Goal: Task Accomplishment & Management: Use online tool/utility

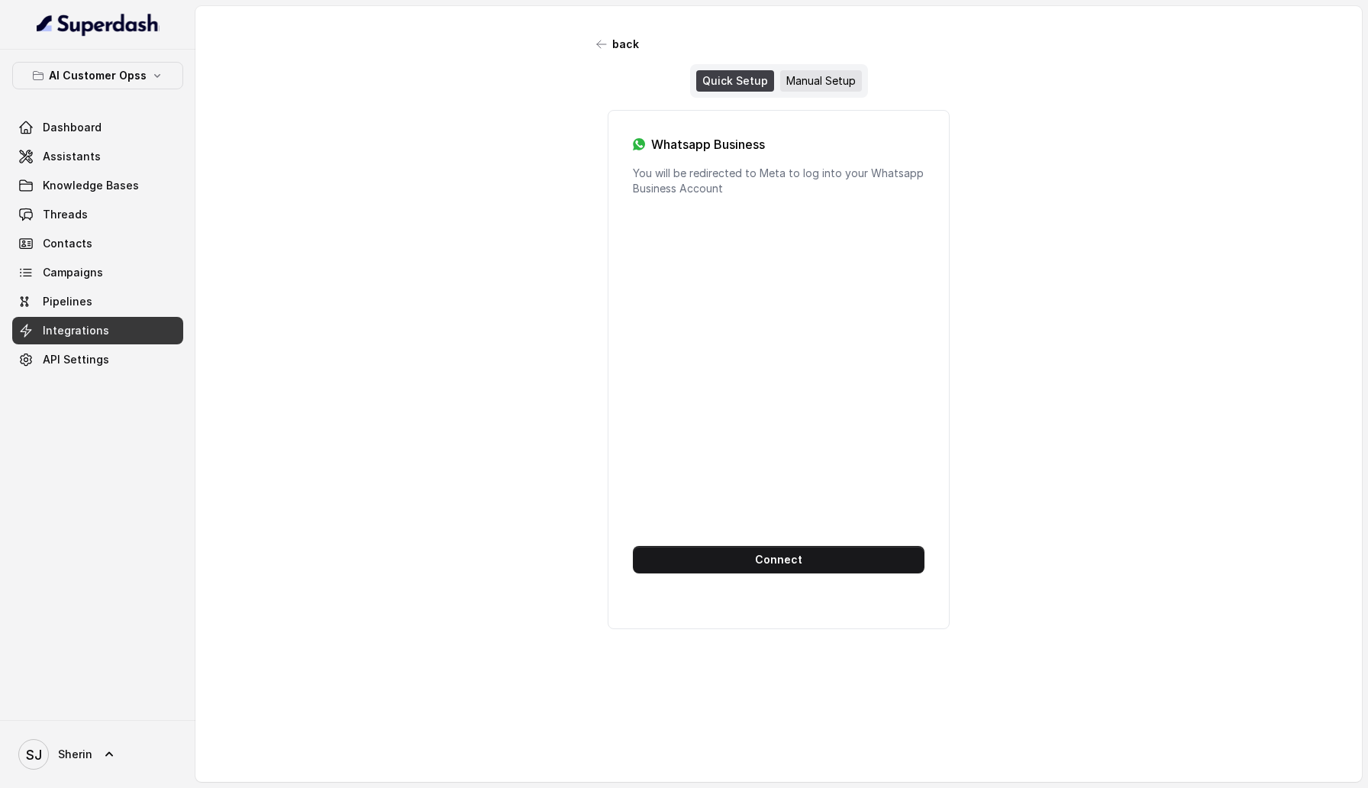
click at [816, 81] on div "Manual Setup" at bounding box center [821, 80] width 82 height 21
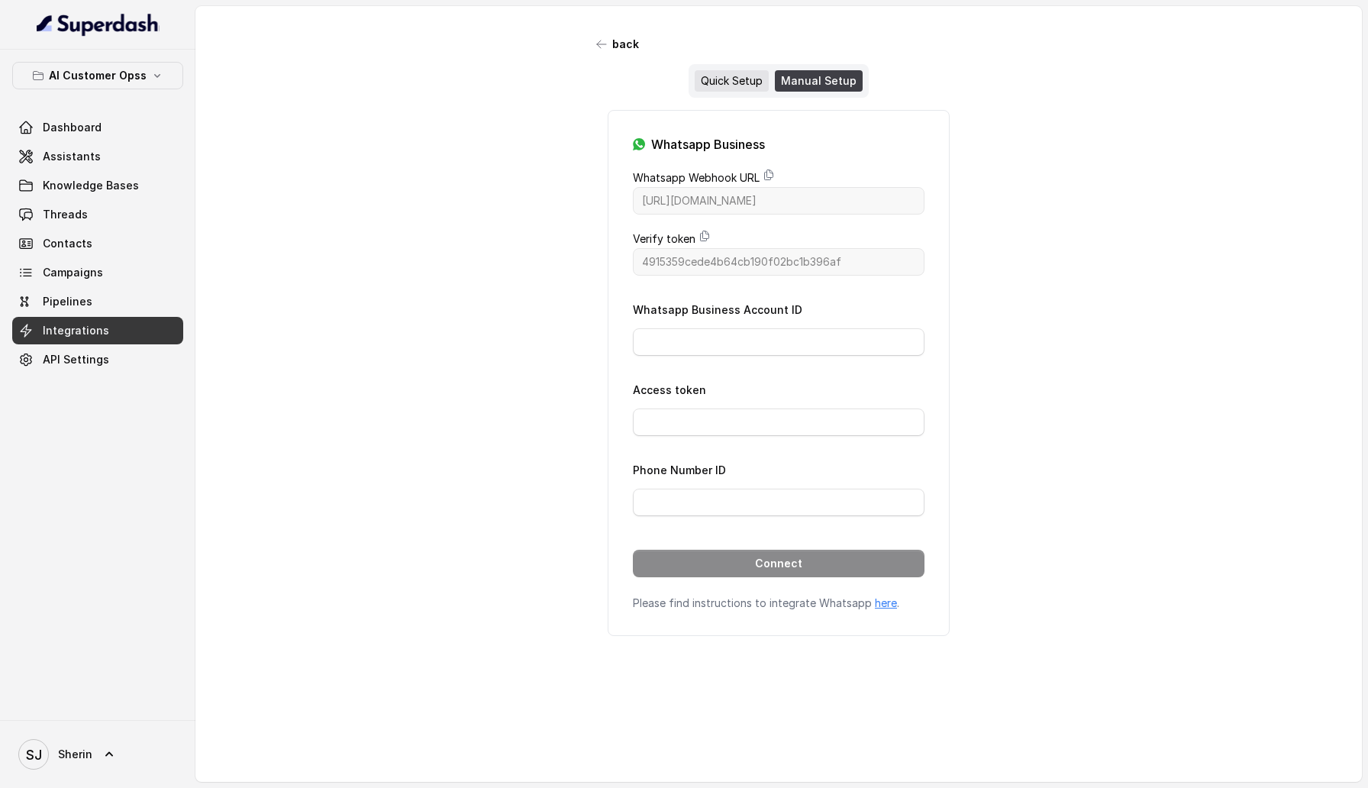
click at [727, 81] on div "Quick Setup" at bounding box center [732, 80] width 74 height 21
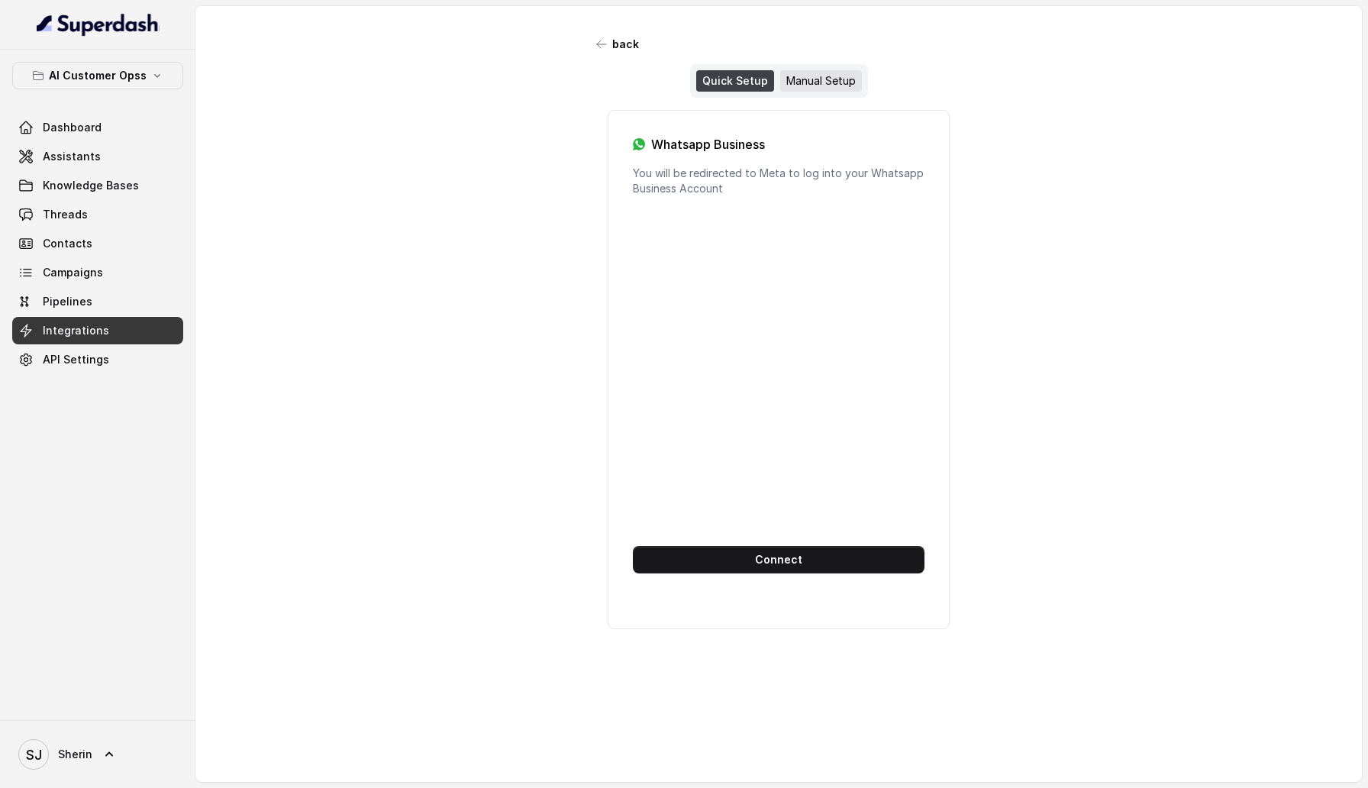
click at [802, 81] on div "Manual Setup" at bounding box center [821, 80] width 82 height 21
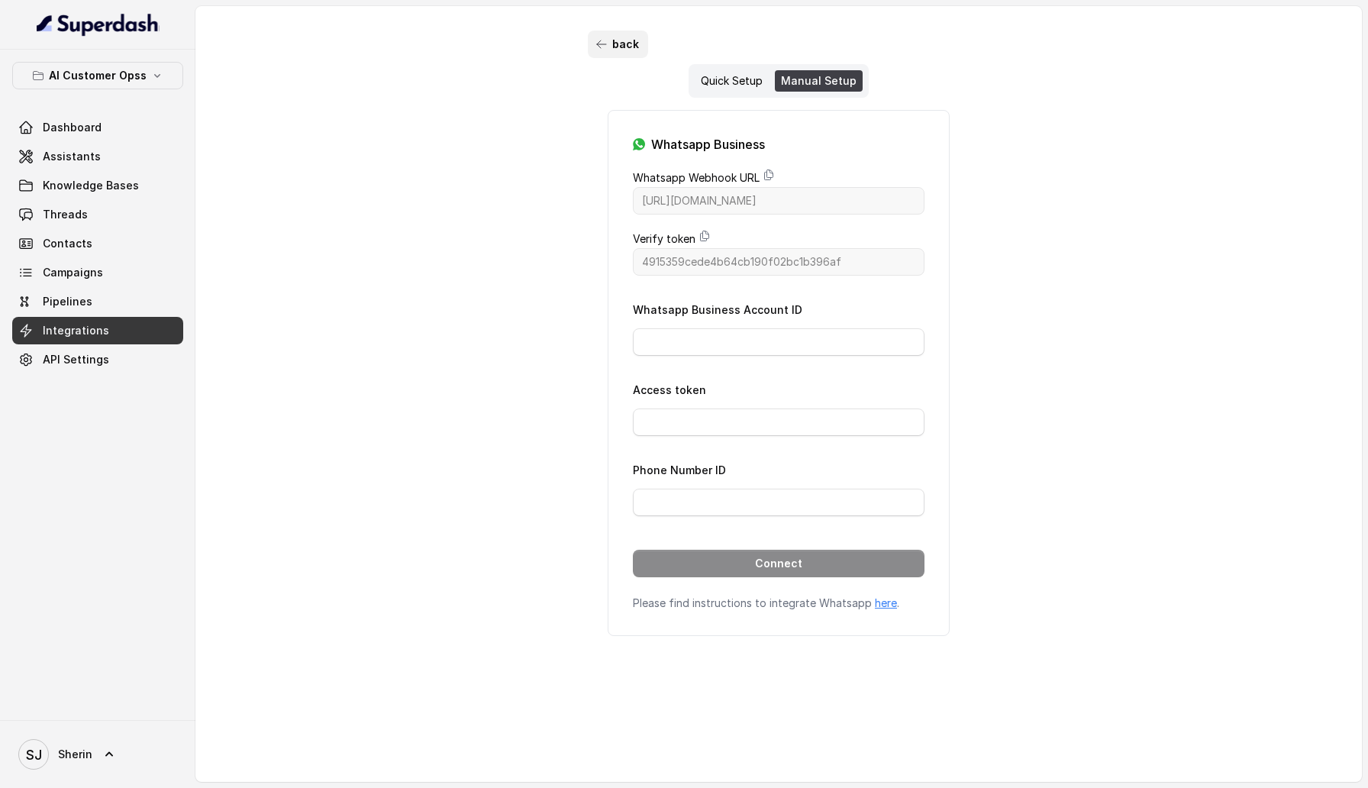
click at [622, 44] on button "back" at bounding box center [618, 44] width 60 height 27
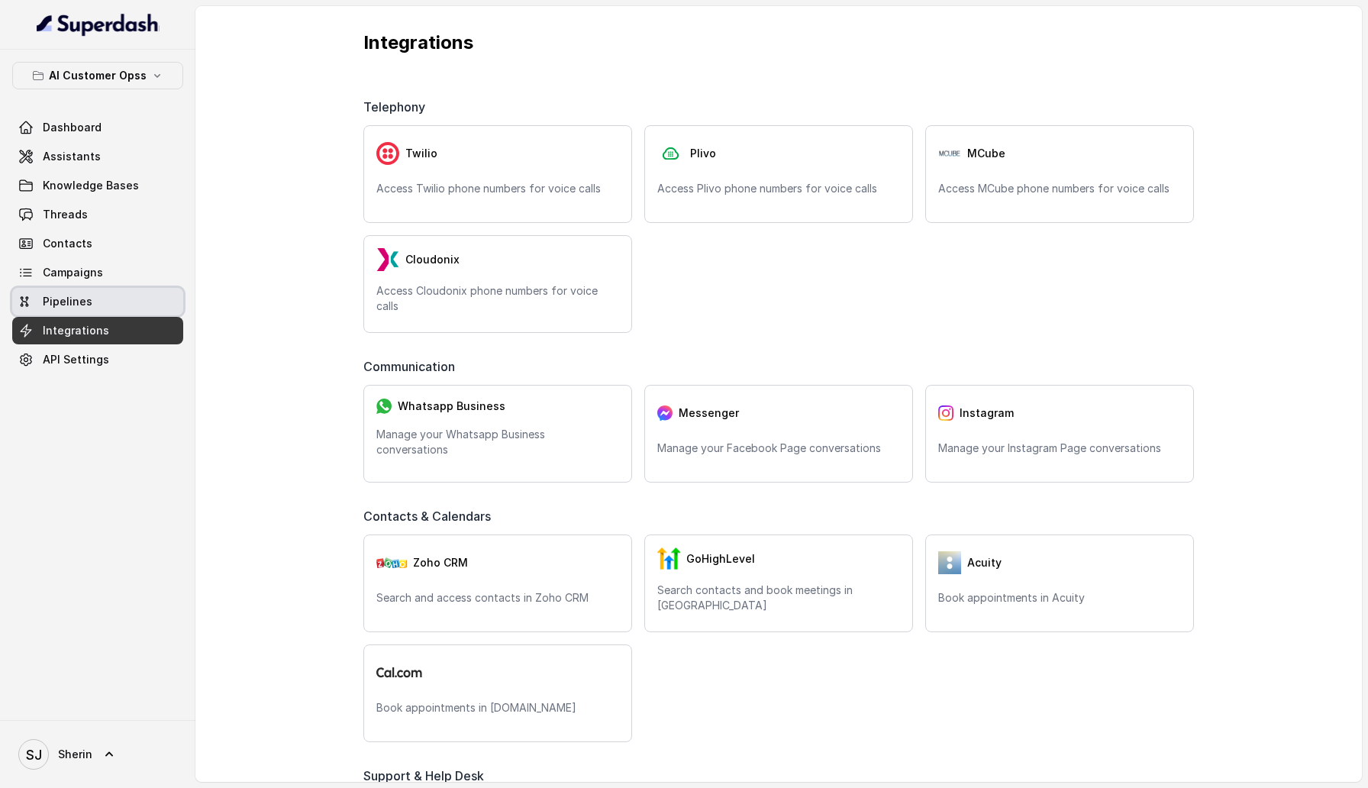
click at [50, 299] on span "Pipelines" at bounding box center [68, 301] width 50 height 15
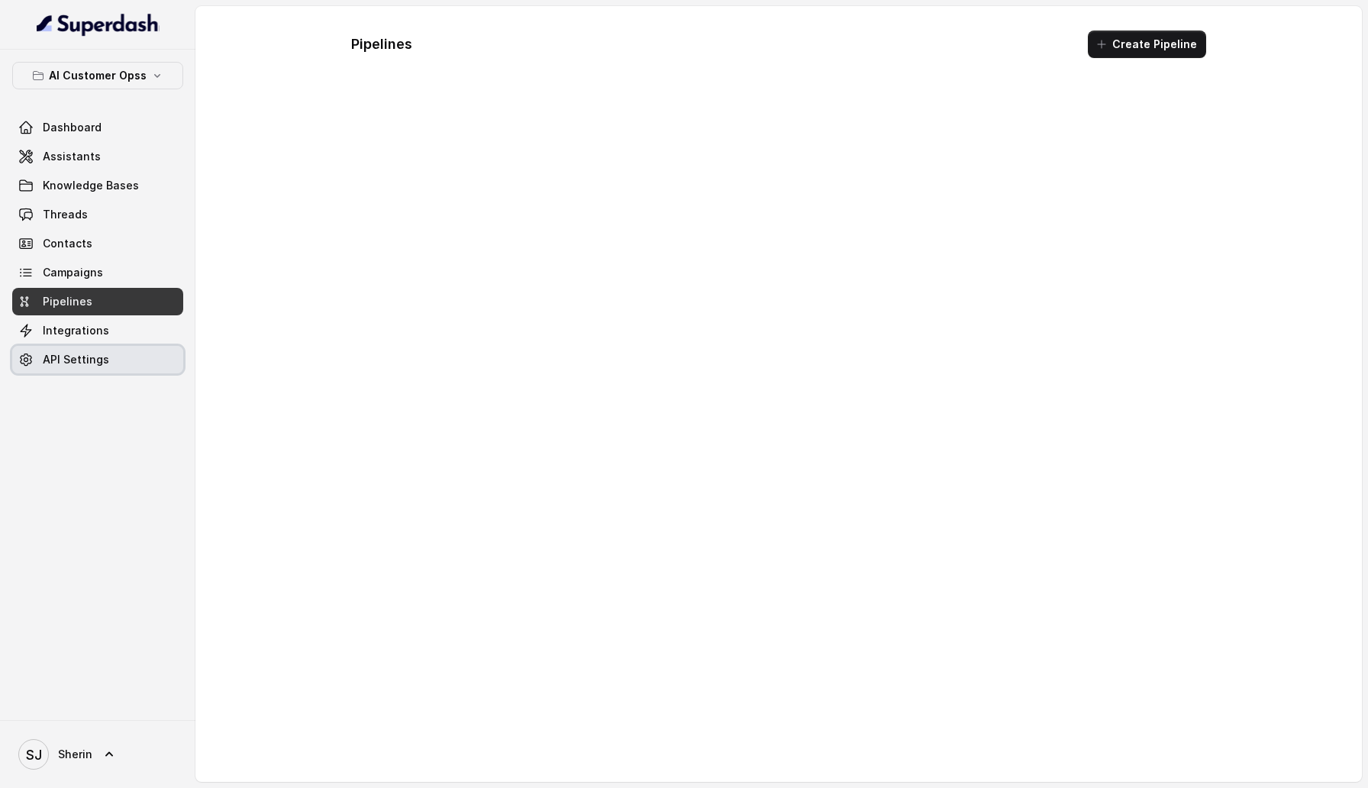
click at [114, 368] on link "API Settings" at bounding box center [97, 359] width 171 height 27
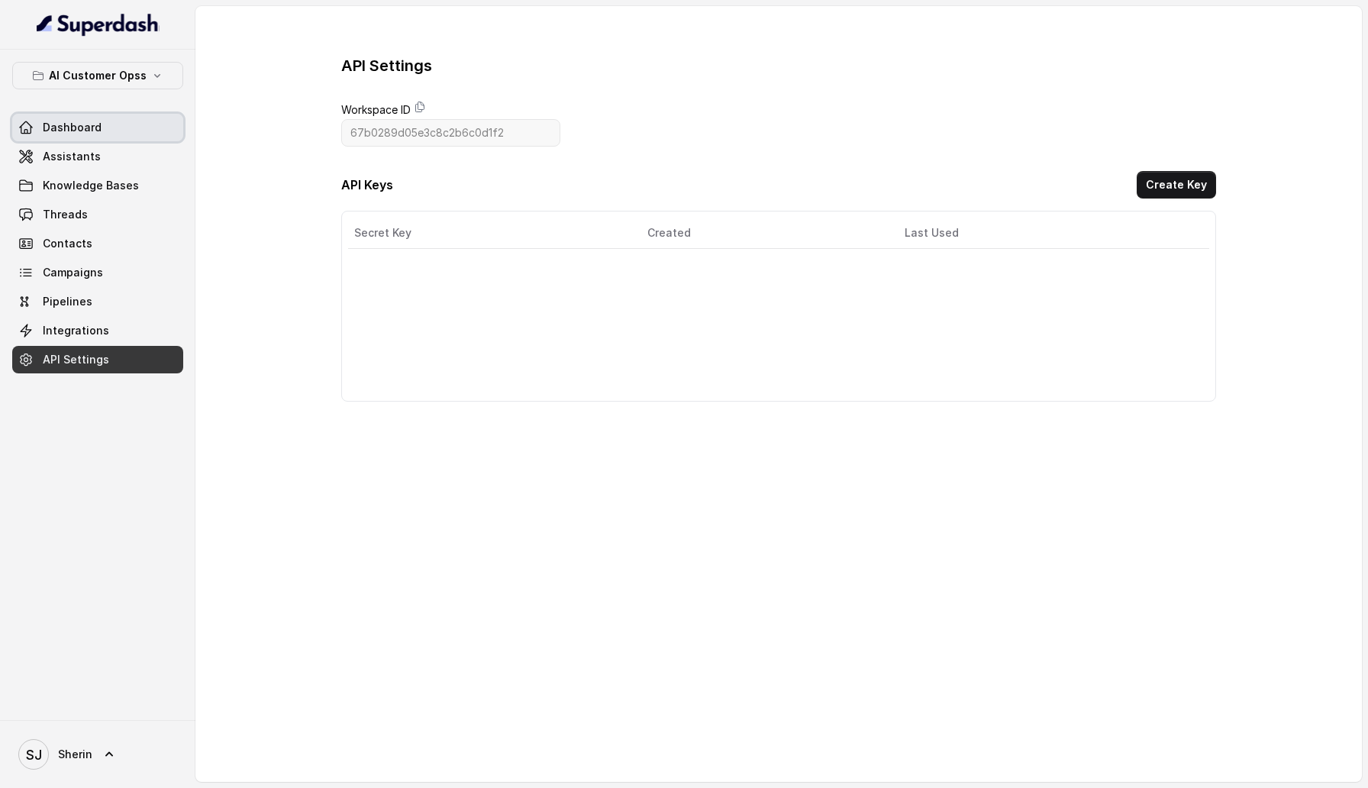
click at [135, 134] on link "Dashboard" at bounding box center [97, 127] width 171 height 27
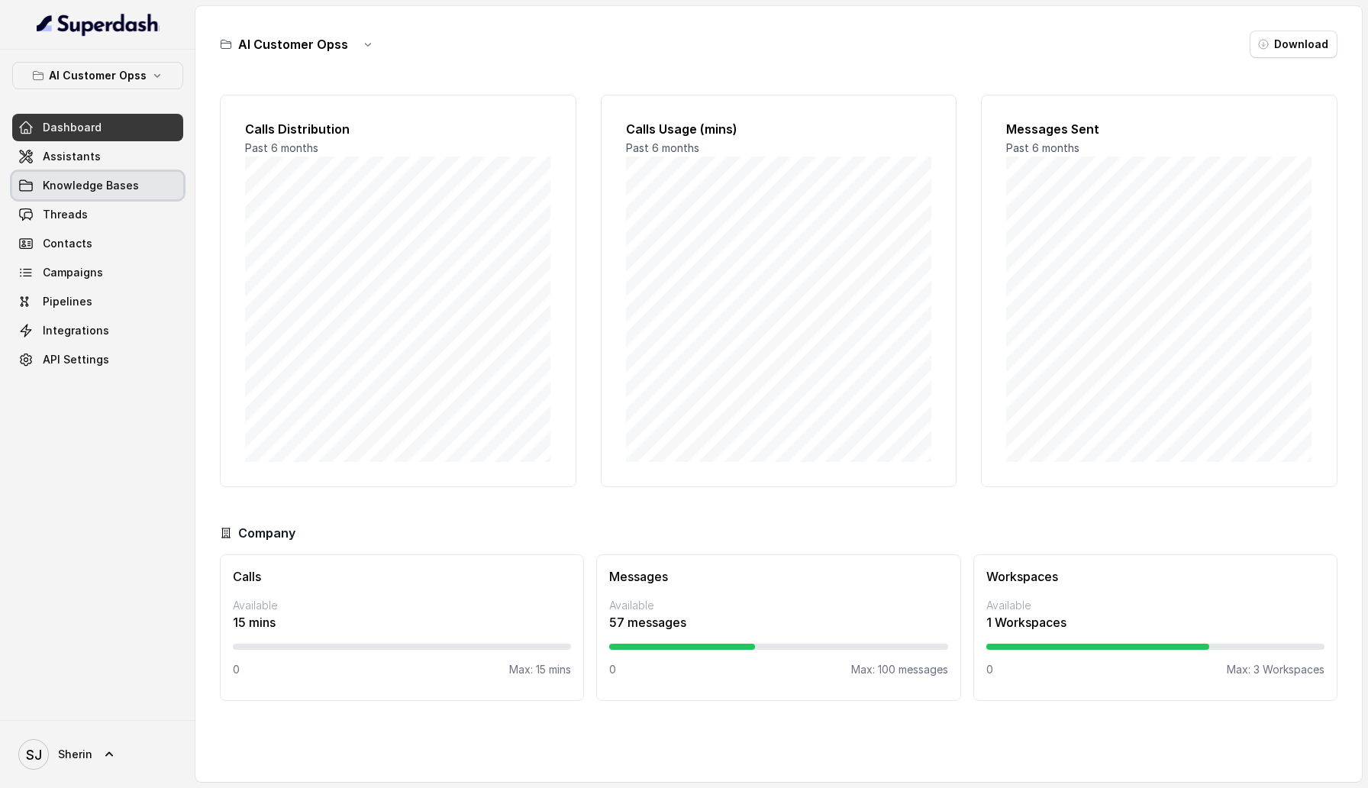
click at [132, 172] on link "Knowledge Bases" at bounding box center [97, 185] width 171 height 27
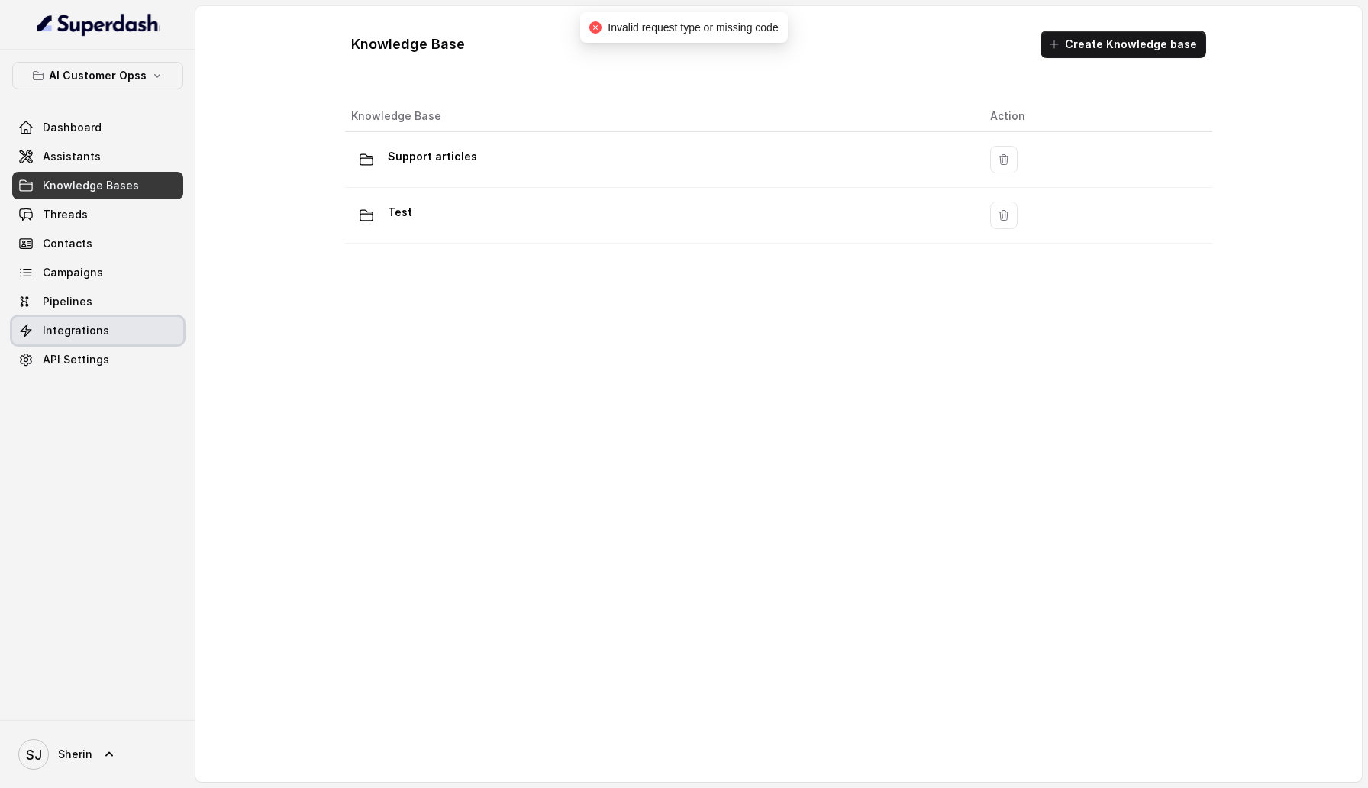
click at [127, 338] on link "Integrations" at bounding box center [97, 330] width 171 height 27
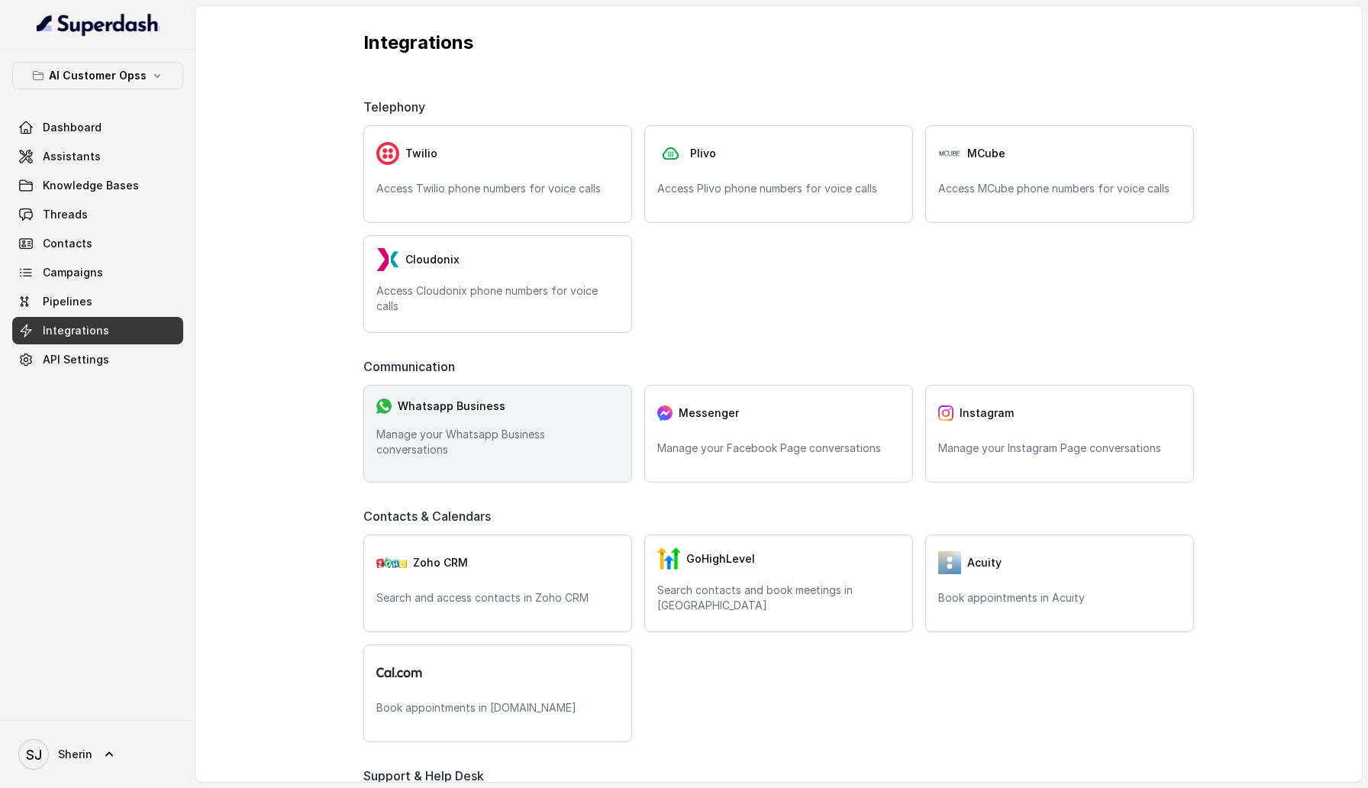
click at [429, 470] on div "Whatsapp Business Manage your Whatsapp Business conversations" at bounding box center [497, 434] width 269 height 98
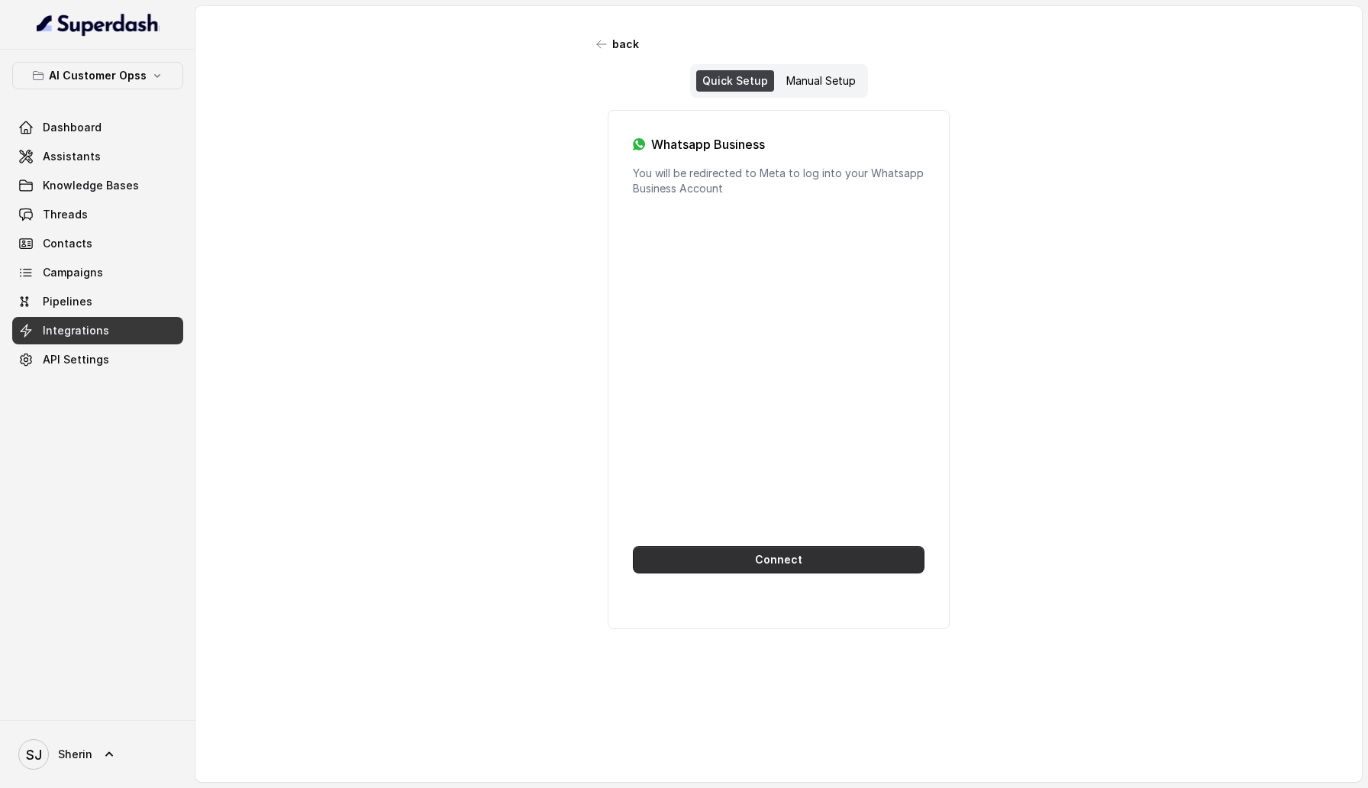
click at [721, 483] on button "Connect" at bounding box center [779, 559] width 292 height 27
click at [846, 483] on button "Connect" at bounding box center [779, 559] width 292 height 27
click at [860, 483] on button "Connect" at bounding box center [779, 559] width 292 height 27
click at [817, 89] on div "Manual Setup" at bounding box center [821, 80] width 82 height 21
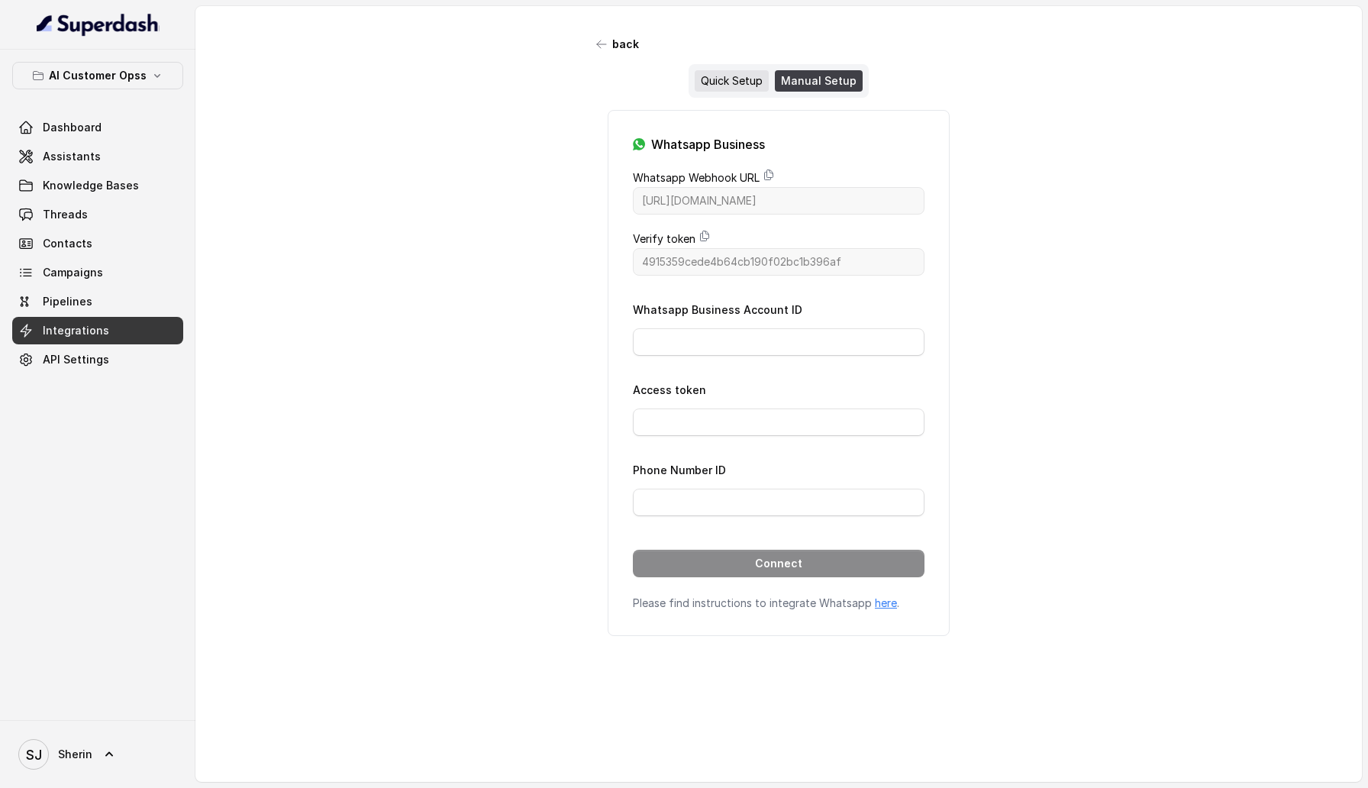
click at [754, 90] on div "Quick Setup" at bounding box center [732, 80] width 74 height 21
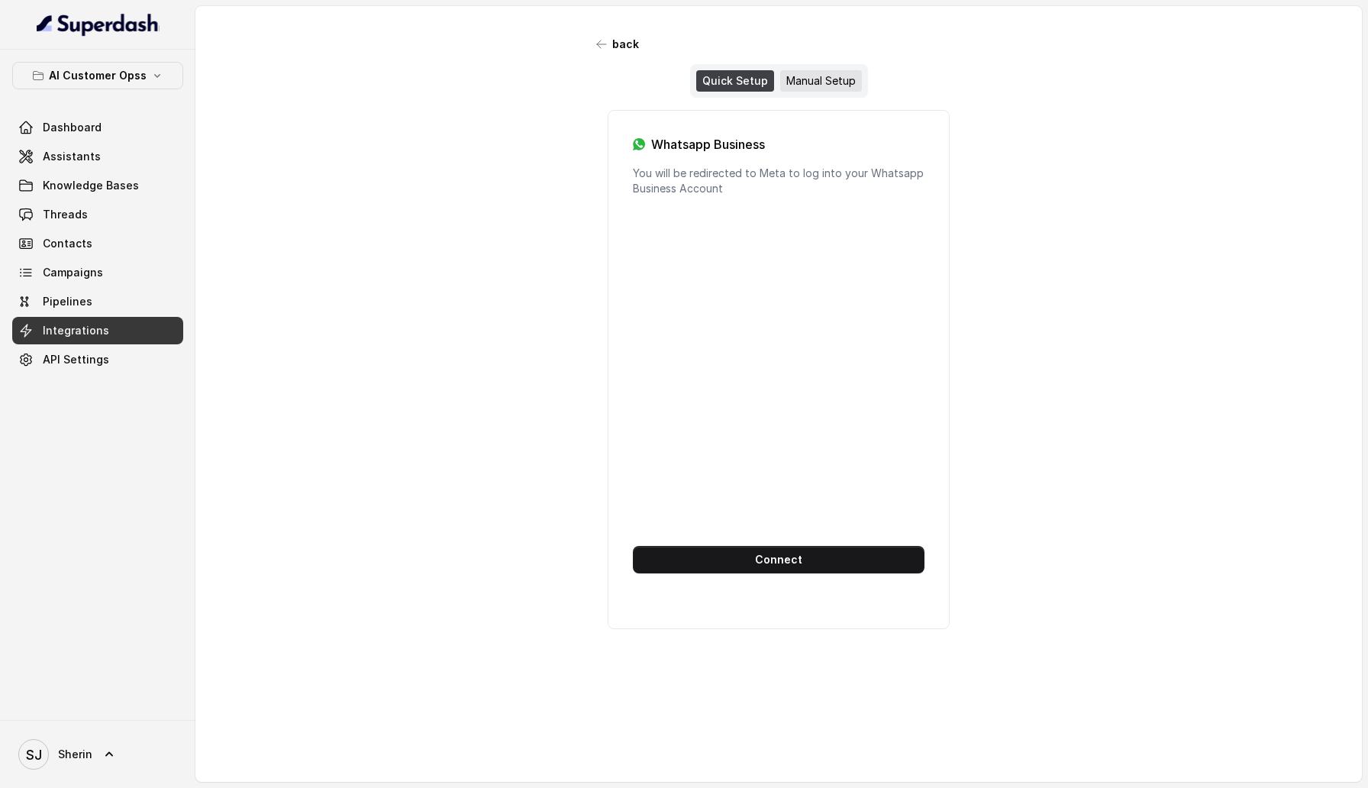
click at [812, 73] on div "Manual Setup" at bounding box center [821, 80] width 82 height 21
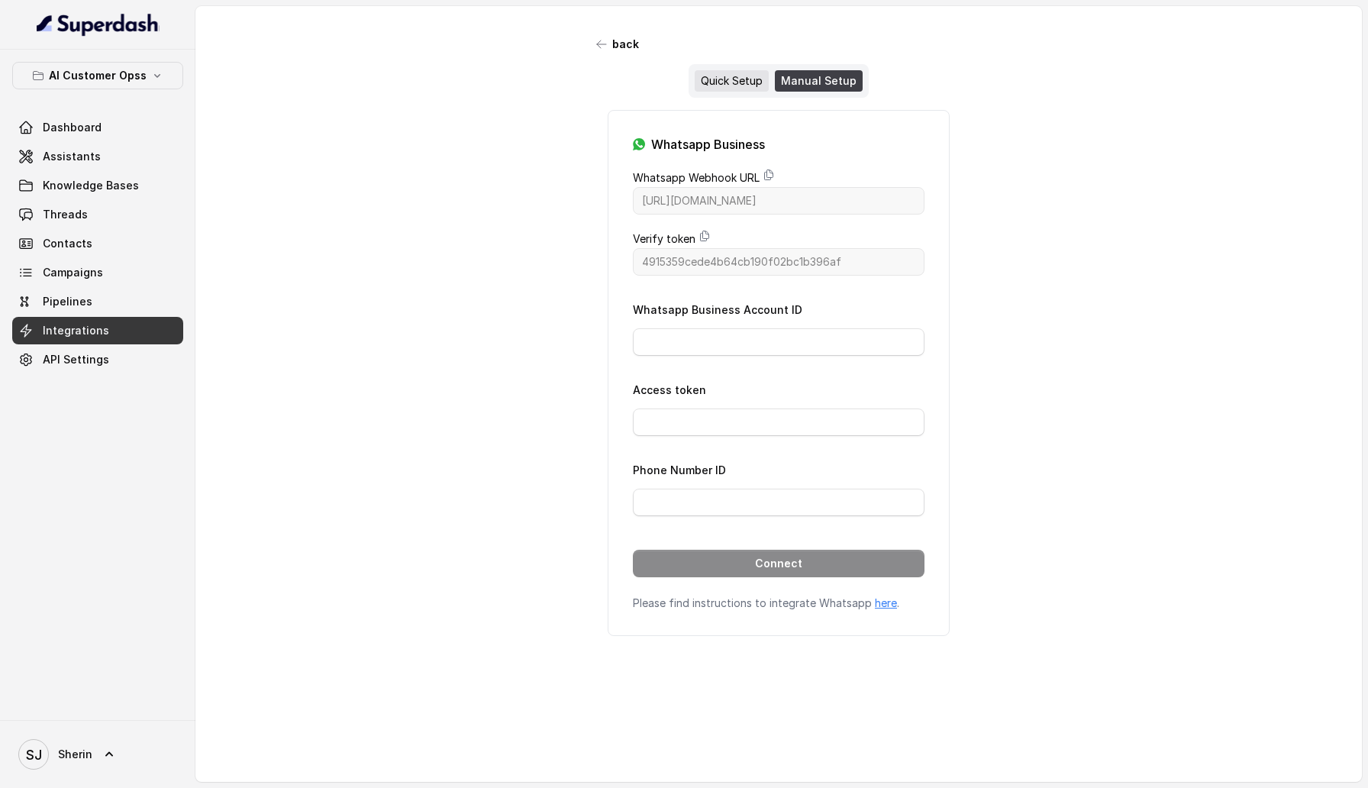
click at [734, 82] on div "Quick Setup" at bounding box center [732, 80] width 74 height 21
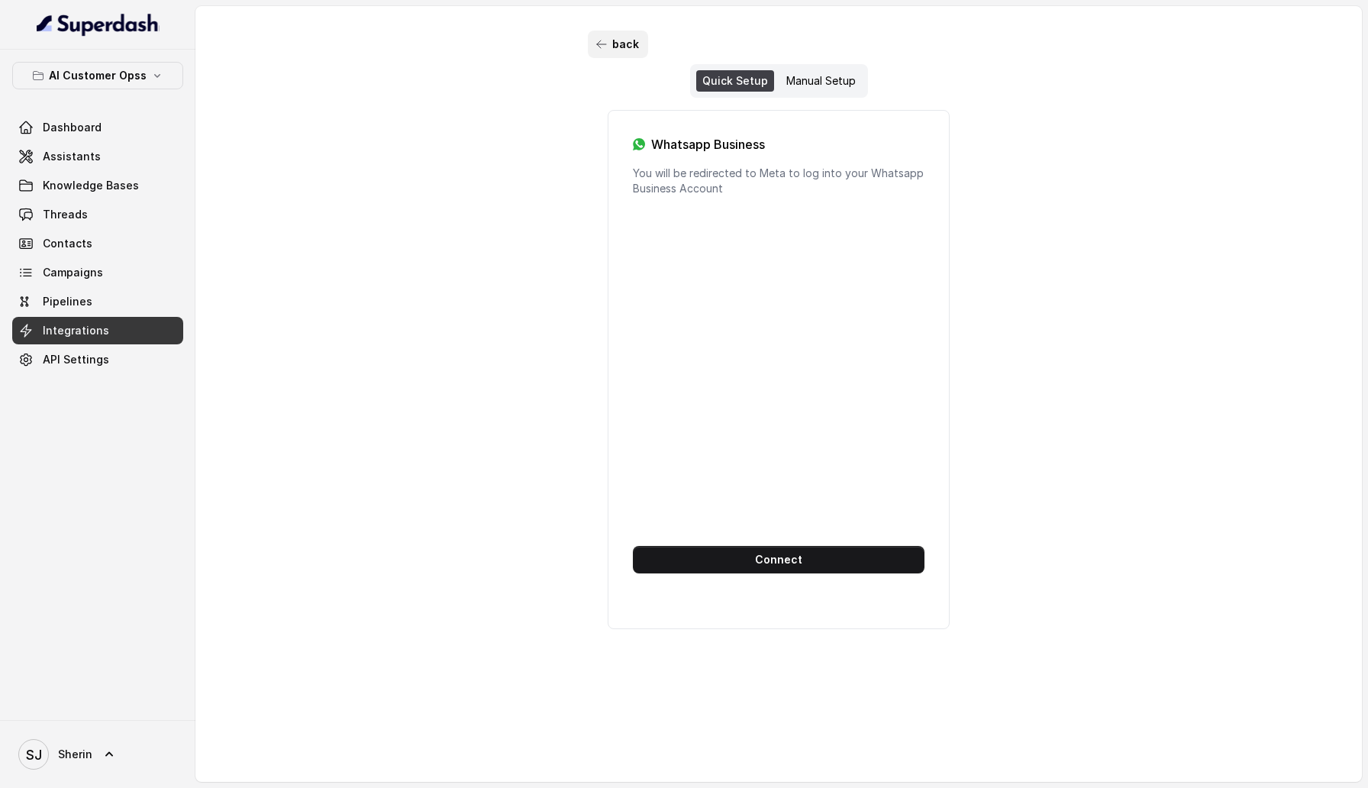
click at [614, 47] on button "back" at bounding box center [618, 44] width 60 height 27
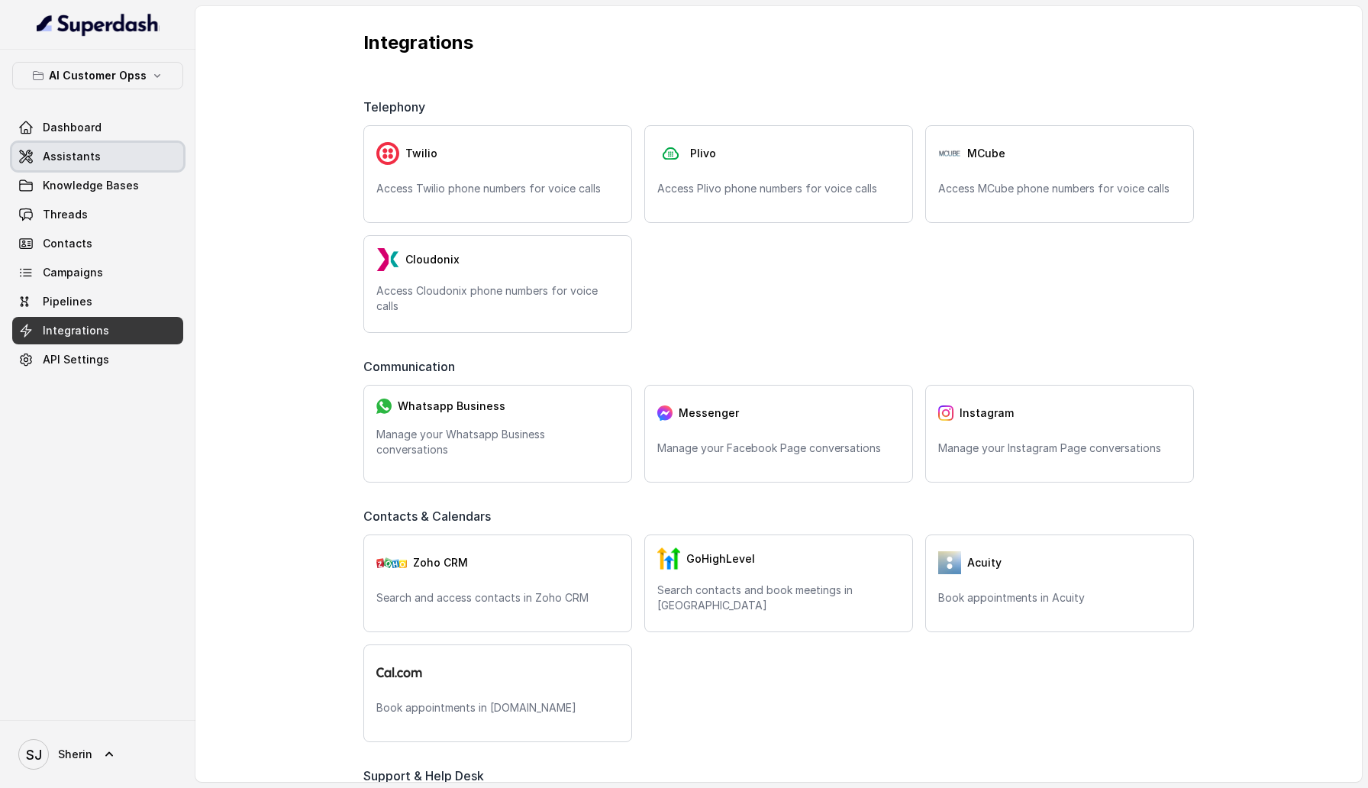
click at [88, 160] on span "Assistants" at bounding box center [72, 156] width 58 height 15
